Goal: Find specific page/section: Find specific page/section

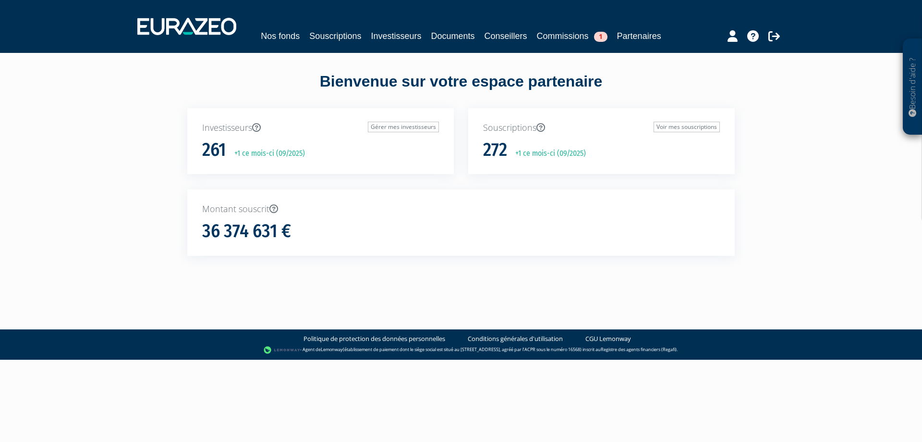
click at [140, 207] on div "Besoin d'aide ? × J'ai besoin d'aide Si vous avez une question à propos du fonc…" at bounding box center [461, 145] width 922 height 290
click at [378, 37] on link "Investisseurs" at bounding box center [396, 35] width 50 height 13
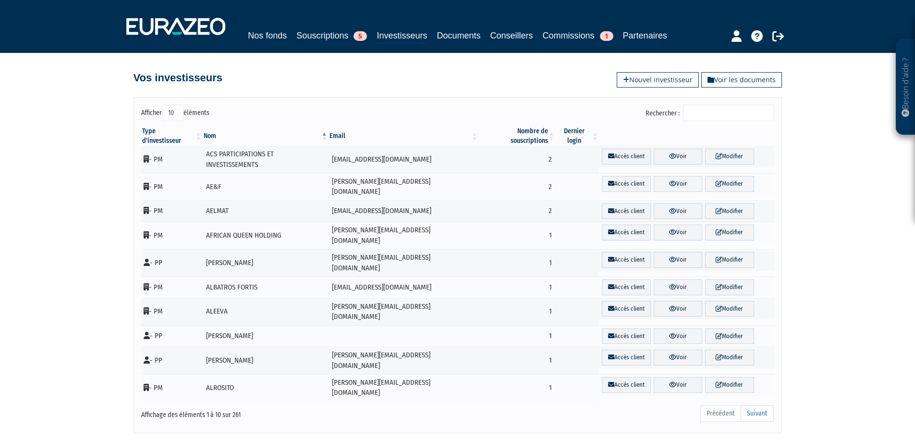
click at [712, 122] on div "Rechercher :" at bounding box center [619, 114] width 309 height 19
click at [712, 119] on input "Rechercher :" at bounding box center [728, 113] width 91 height 16
type input "l"
click at [706, 115] on input "Rechercher :" at bounding box center [728, 113] width 91 height 16
click at [698, 112] on input "Rechercher :" at bounding box center [728, 113] width 91 height 16
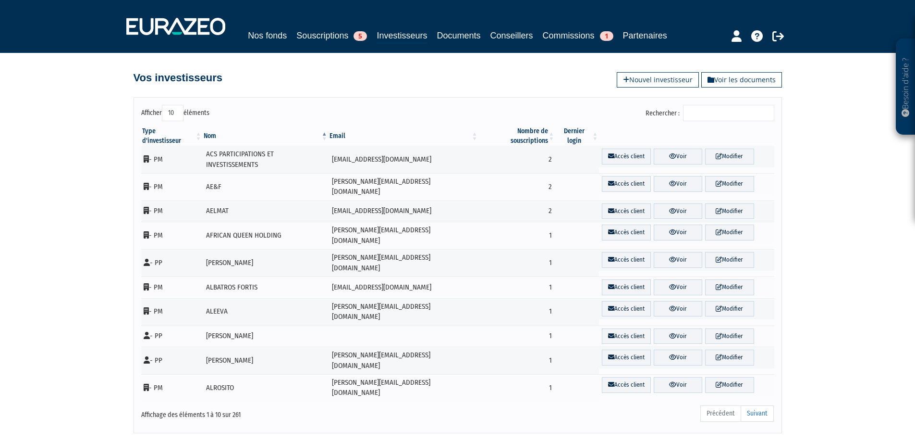
type input "s"
drag, startPoint x: 708, startPoint y: 116, endPoint x: 681, endPoint y: 109, distance: 27.9
click at [681, 109] on label "Rechercher : s" at bounding box center [710, 113] width 129 height 16
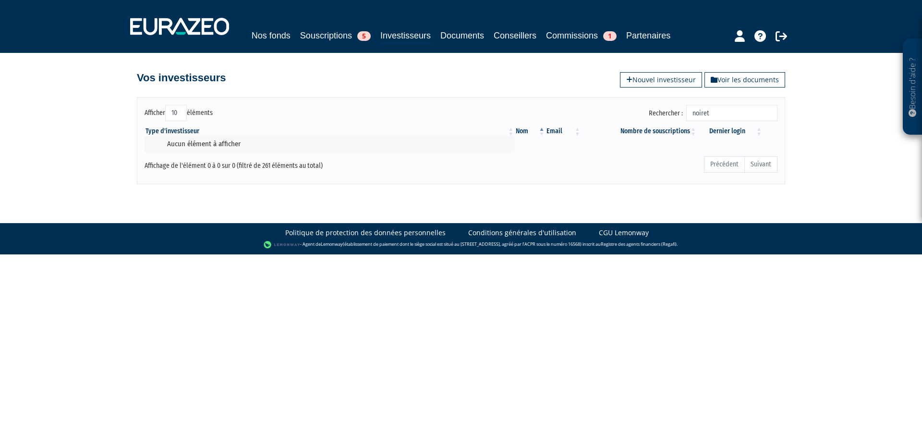
type input "noiret"
click at [773, 158] on ul "Précédent Suivant" at bounding box center [741, 164] width 74 height 16
click at [772, 163] on ul "Précédent Suivant" at bounding box center [741, 164] width 74 height 16
drag, startPoint x: 727, startPoint y: 115, endPoint x: 360, endPoint y: 5, distance: 383.6
click at [380, 14] on div "Besoin d'aide ? × J'ai besoin d'aide Si vous avez une question à propos du fonc…" at bounding box center [461, 92] width 922 height 184
